Goal: Check status: Check status

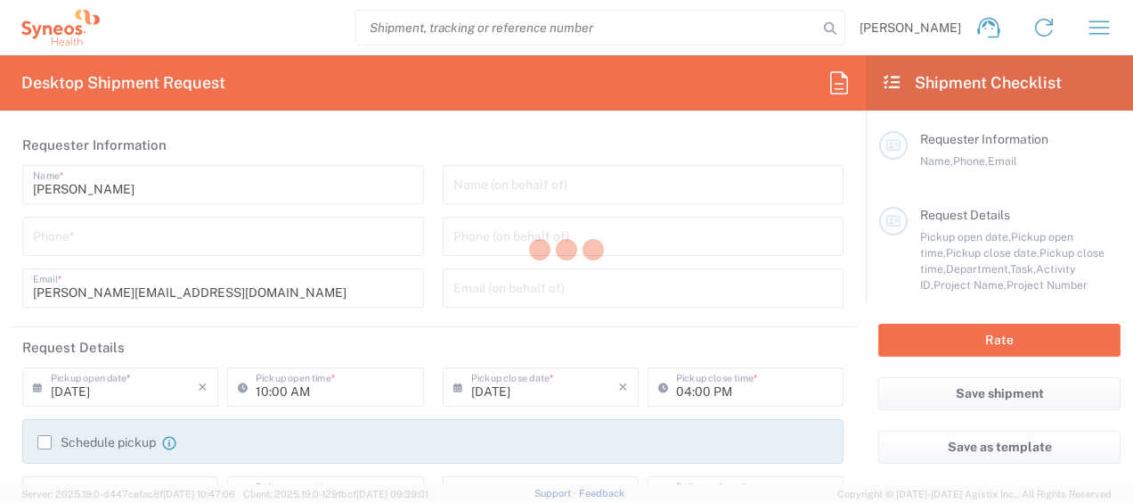
type input "Department"
type input "[GEOGRAPHIC_DATA]"
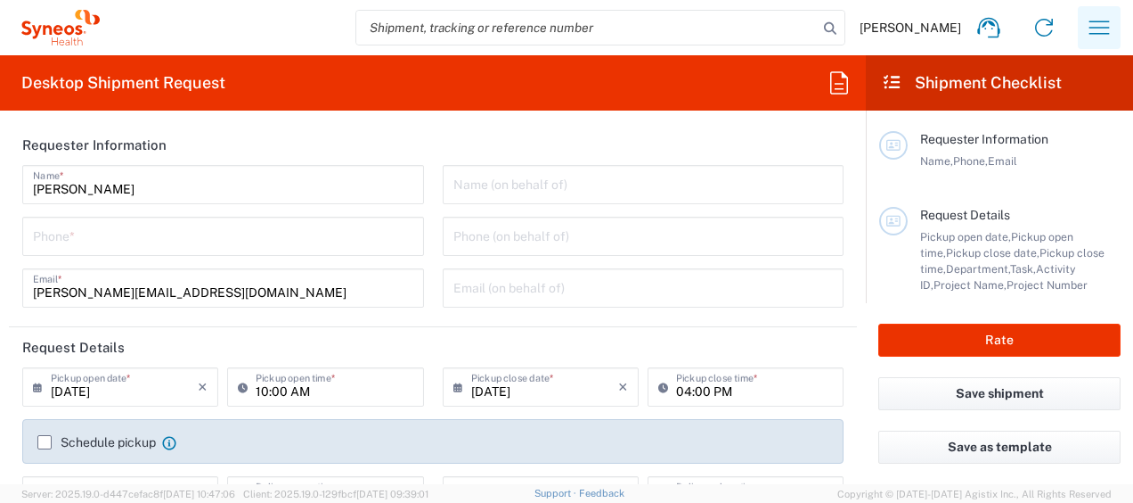
click at [1100, 29] on icon "button" at bounding box center [1099, 27] width 29 height 29
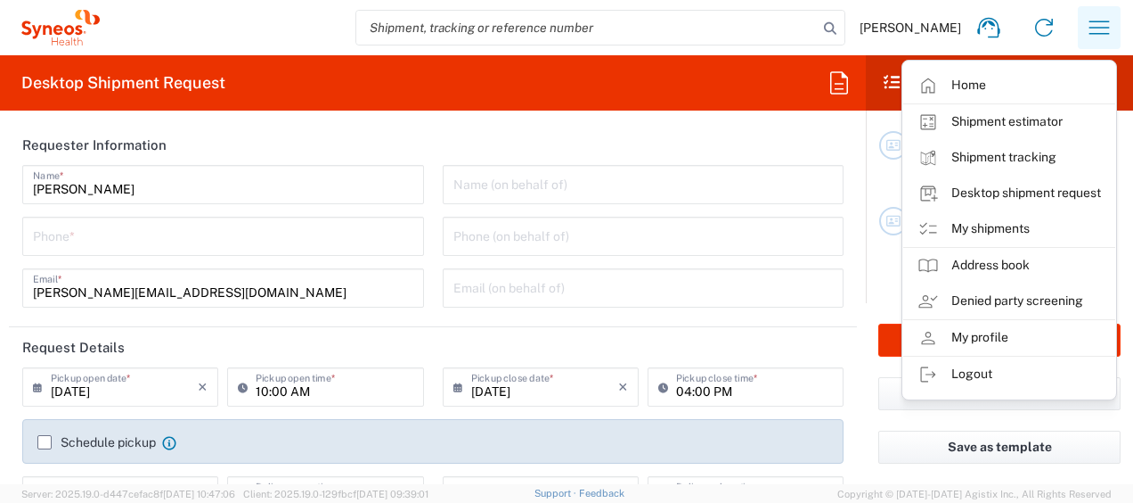
type input "Syneos Health Germany GMBH"
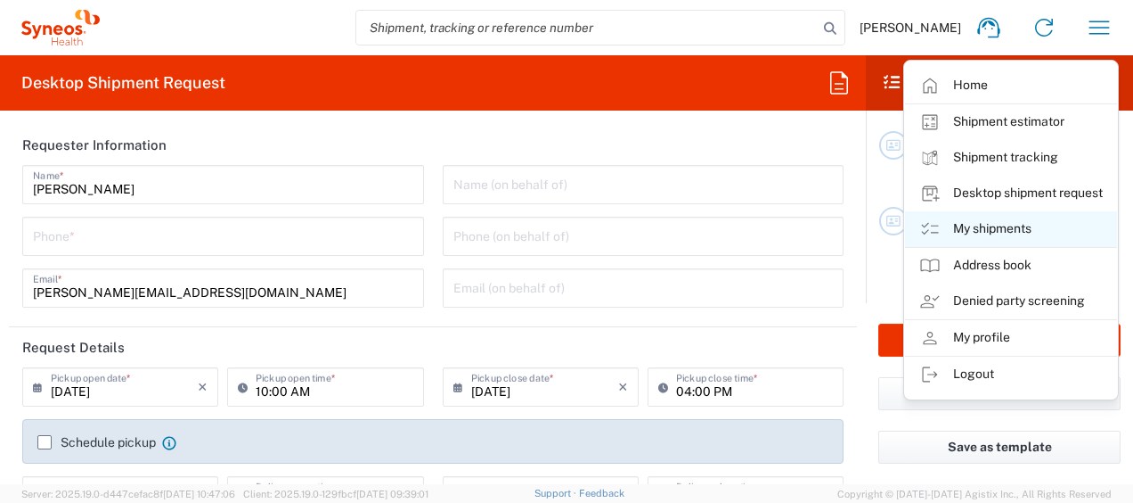
click at [1002, 221] on link "My shipments" at bounding box center [1011, 229] width 212 height 36
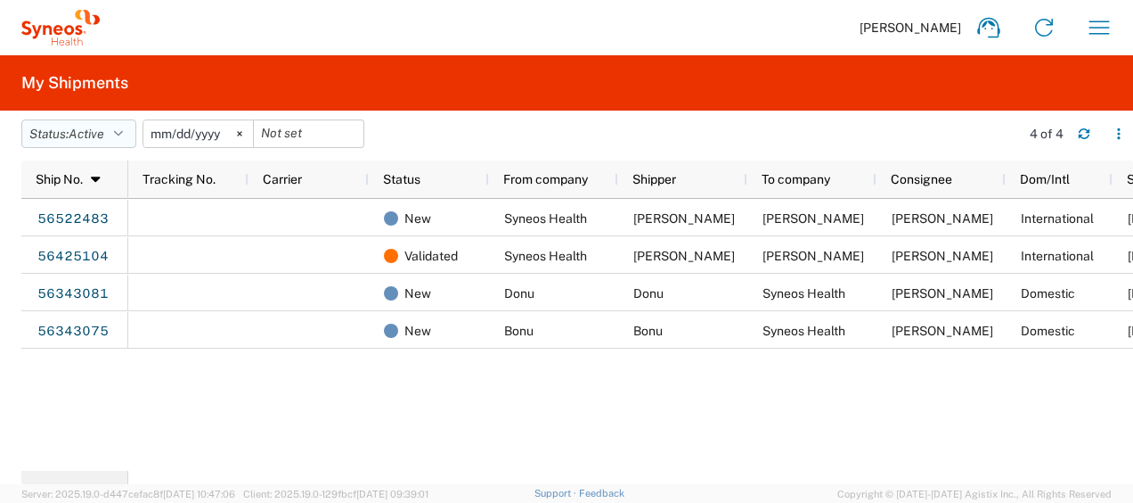
click at [120, 135] on icon "button" at bounding box center [118, 133] width 9 height 12
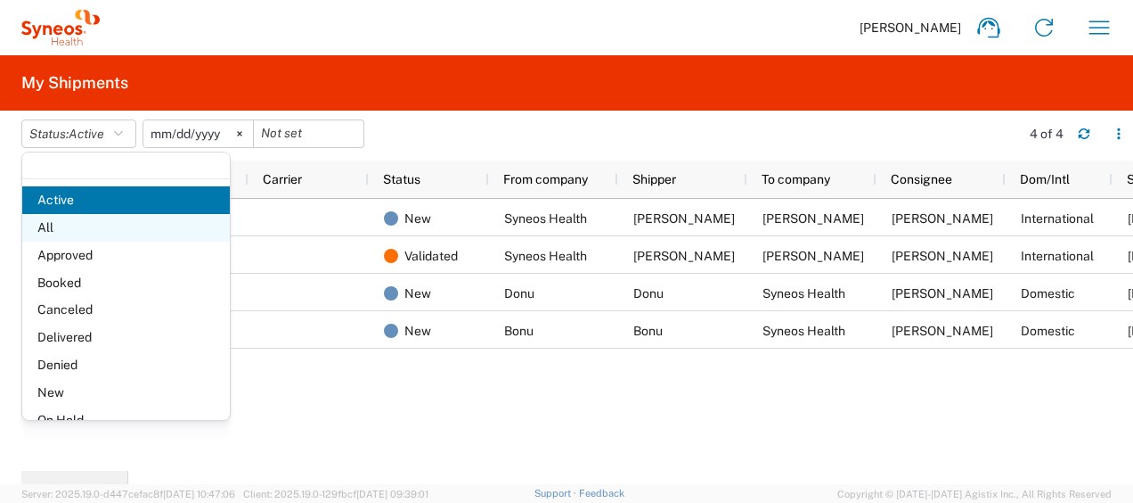
click at [58, 223] on span "All" at bounding box center [126, 228] width 208 height 28
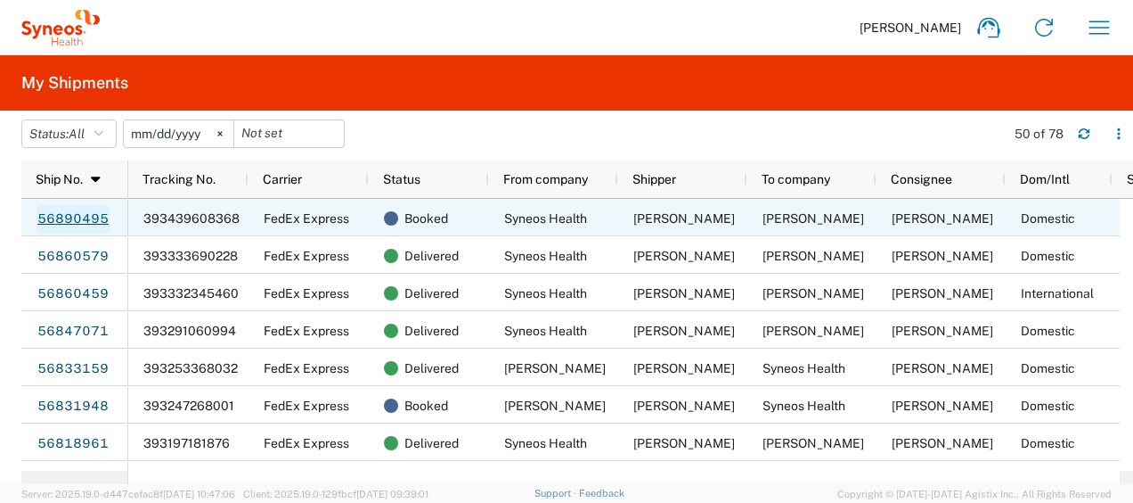
click at [80, 216] on link "56890495" at bounding box center [73, 219] width 73 height 29
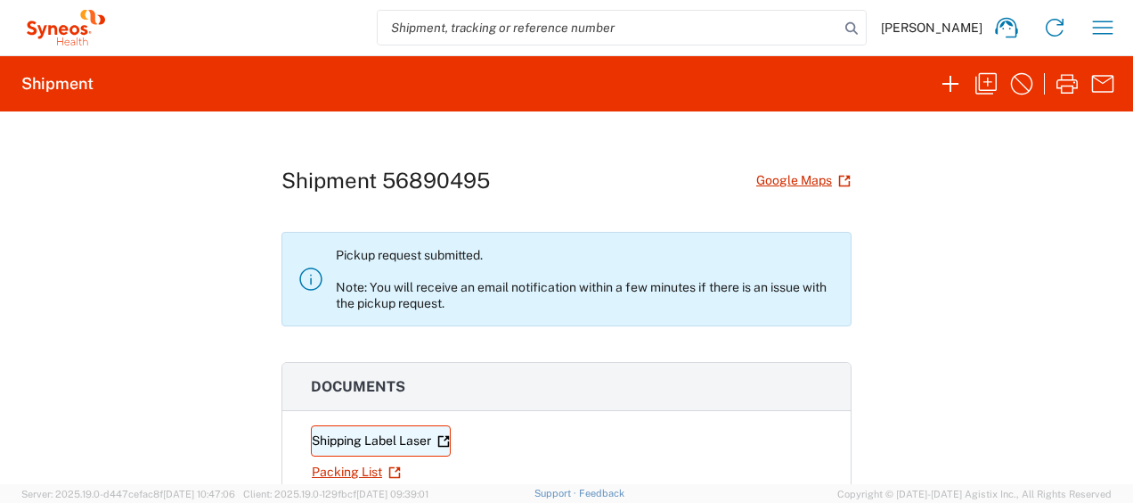
click at [368, 432] on link "Shipping Label Laser" at bounding box center [381, 440] width 140 height 31
